Goal: Information Seeking & Learning: Learn about a topic

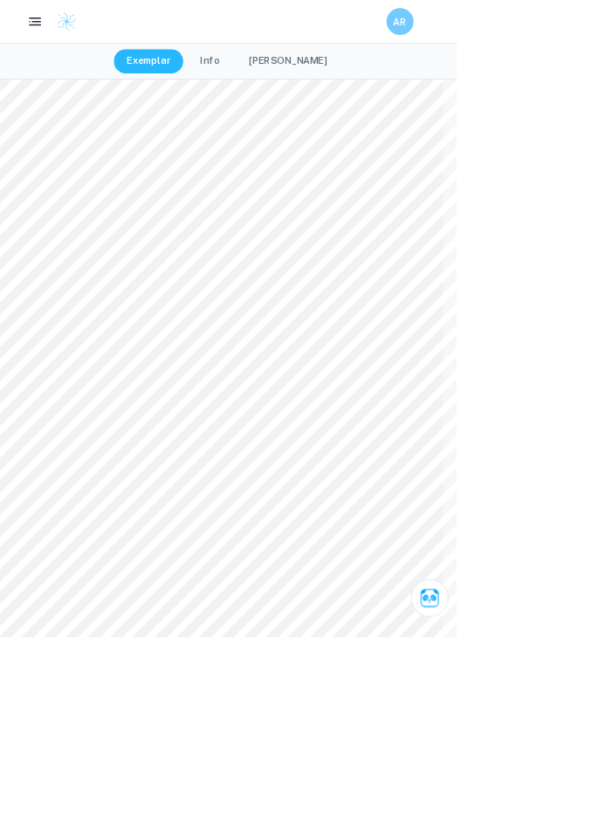
click at [57, 30] on button "button" at bounding box center [45, 27] width 35 height 35
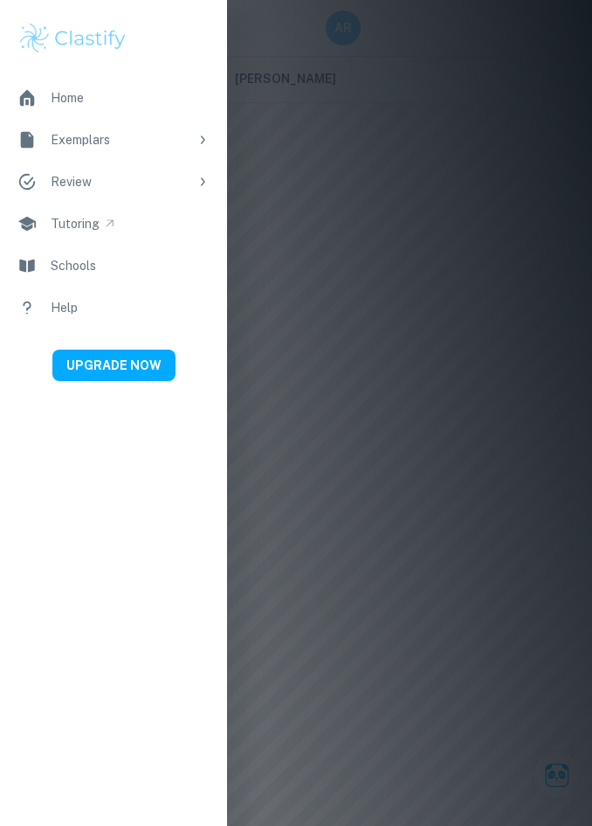
click at [124, 99] on link "Home" at bounding box center [113, 98] width 227 height 42
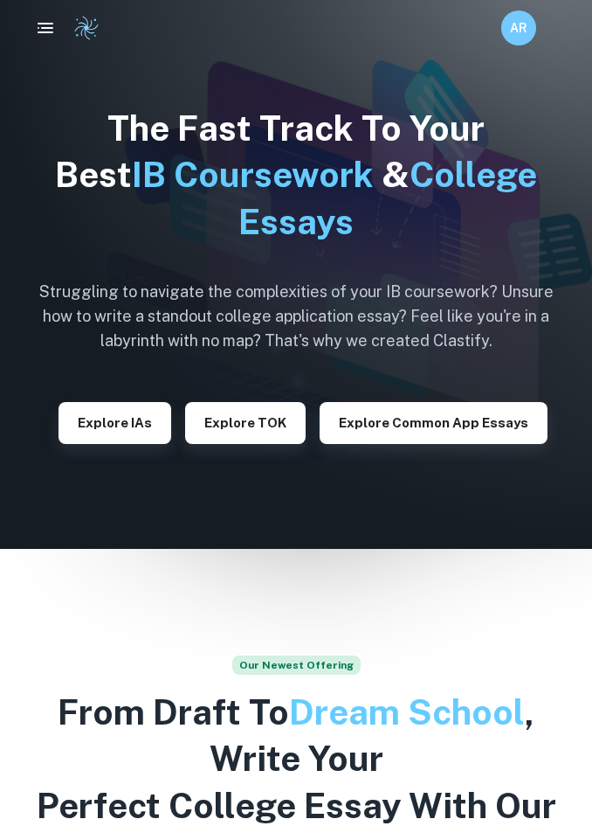
click at [146, 412] on button "Explore IAs" at bounding box center [115, 423] width 113 height 42
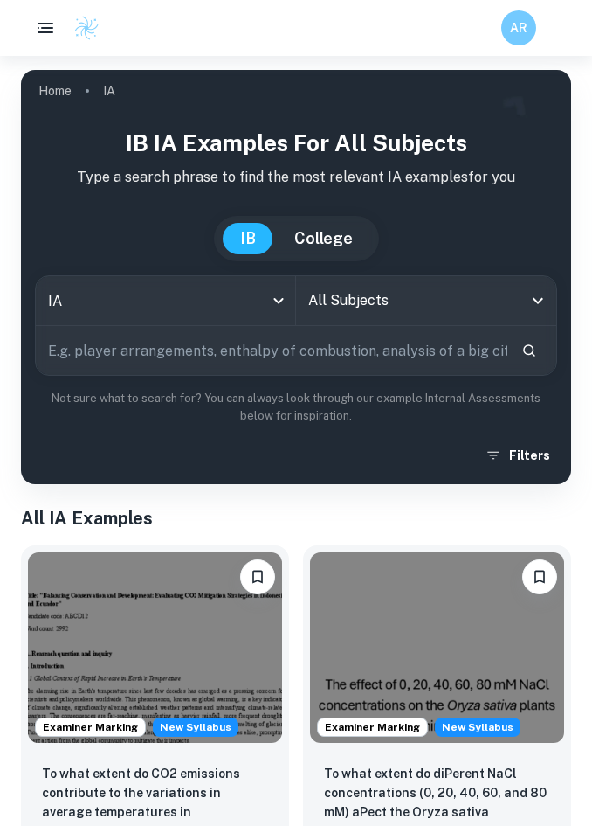
click at [447, 303] on input "All Subjects" at bounding box center [413, 300] width 218 height 33
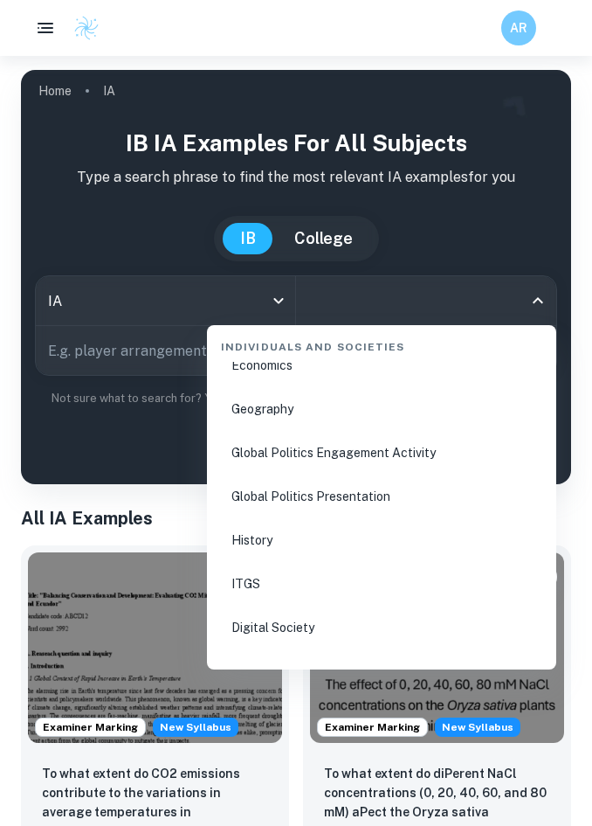
scroll to position [2249, 0]
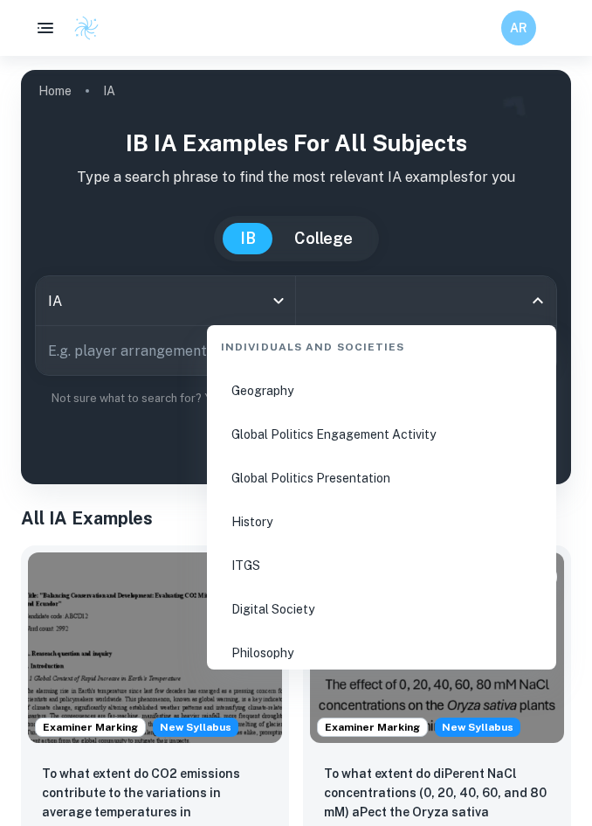
click at [309, 522] on li "History" at bounding box center [381, 521] width 335 height 40
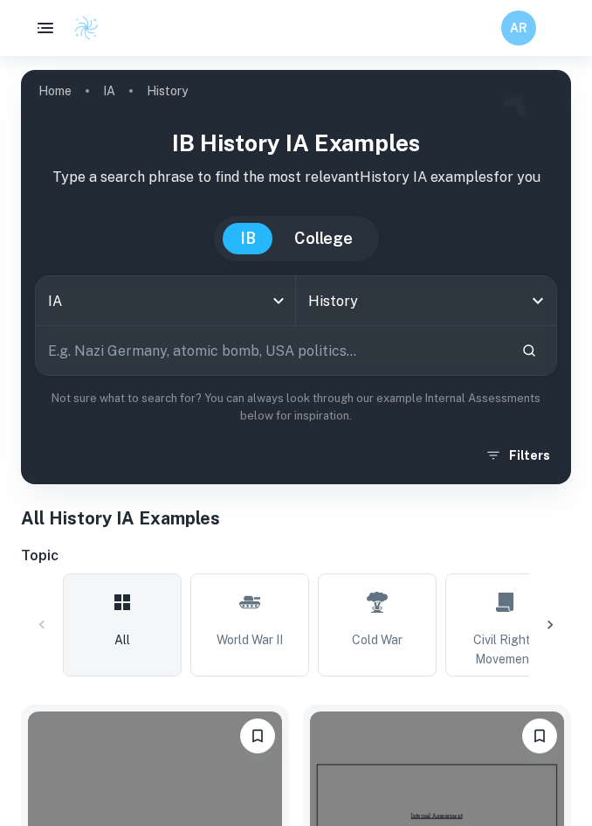
click at [356, 367] on input "text" at bounding box center [272, 350] width 472 height 49
type input "Cartel"
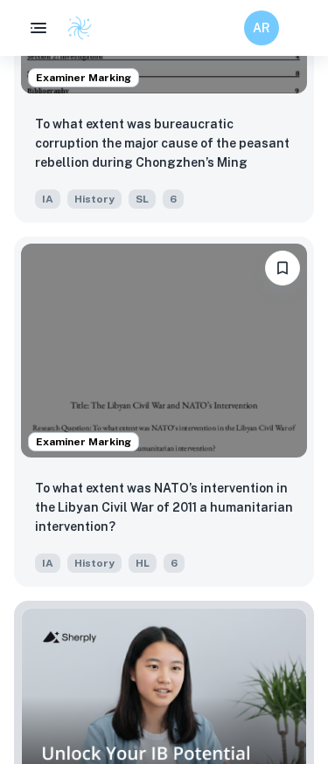
scroll to position [39252, 0]
